Goal: Find specific page/section: Find specific page/section

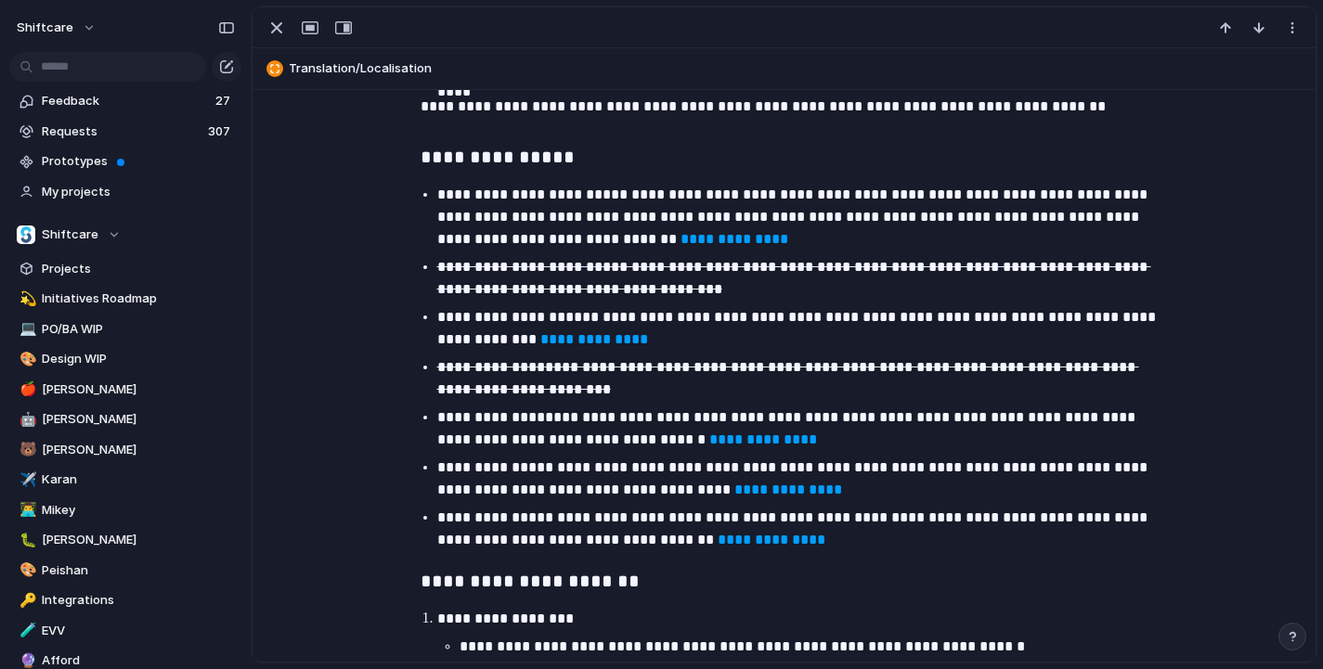
scroll to position [1624, 0]
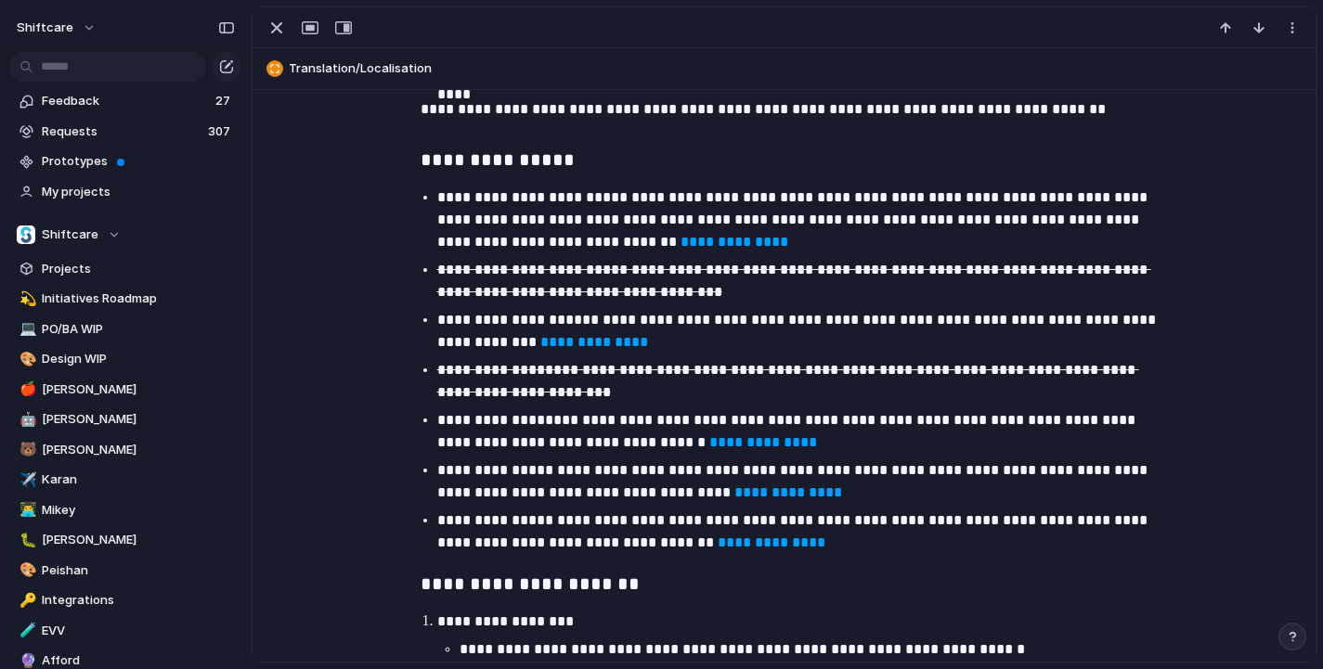
click at [680, 239] on link "**********" at bounding box center [734, 242] width 108 height 14
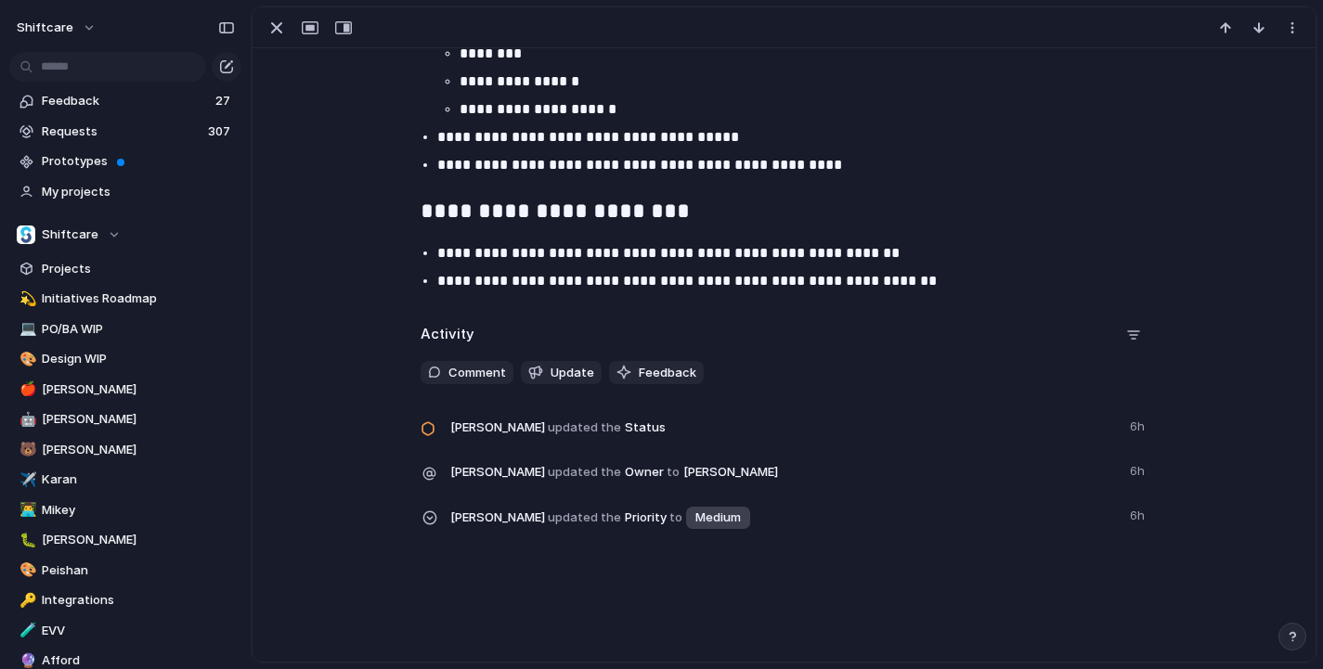
scroll to position [1928, 0]
